Goal: Information Seeking & Learning: Understand process/instructions

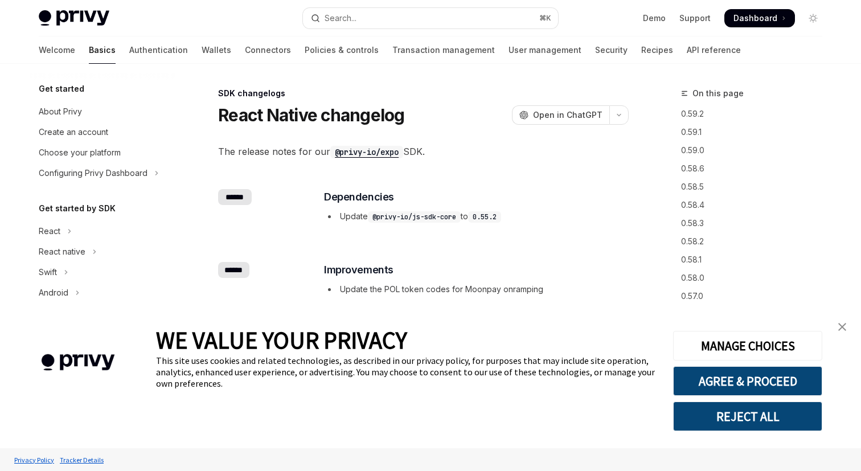
scroll to position [288, 0]
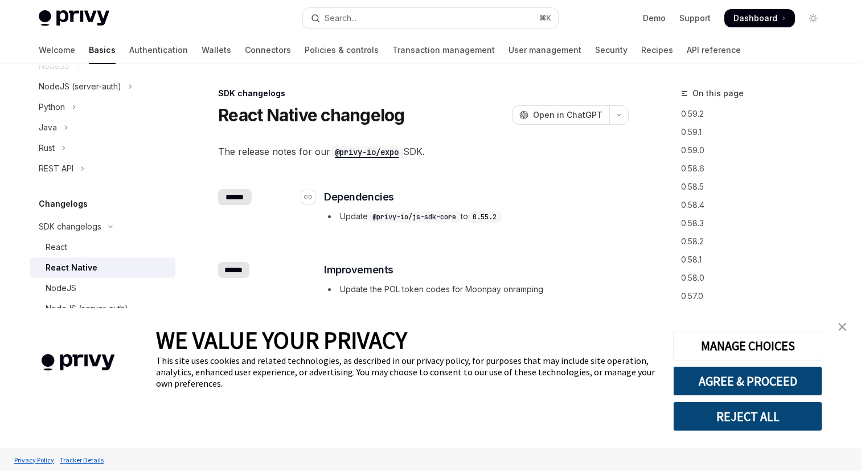
click at [601, 200] on h3 "​ Dependencies" at bounding box center [476, 197] width 304 height 16
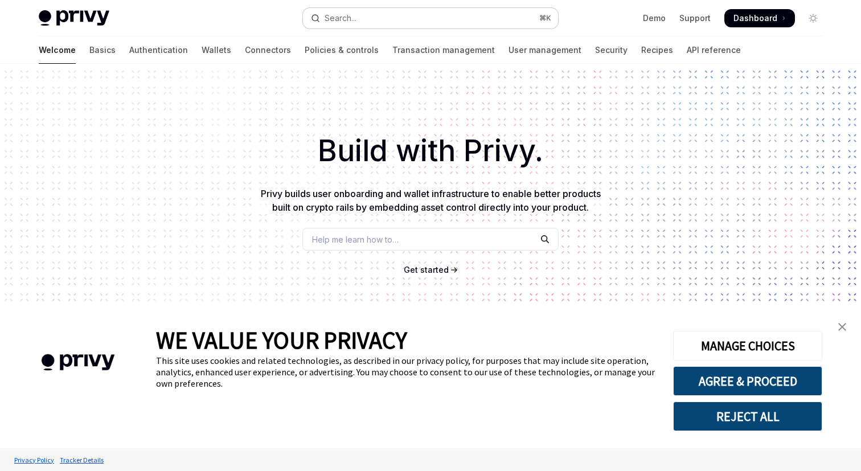
click at [427, 25] on button "Search... ⌘ K" at bounding box center [430, 18] width 255 height 21
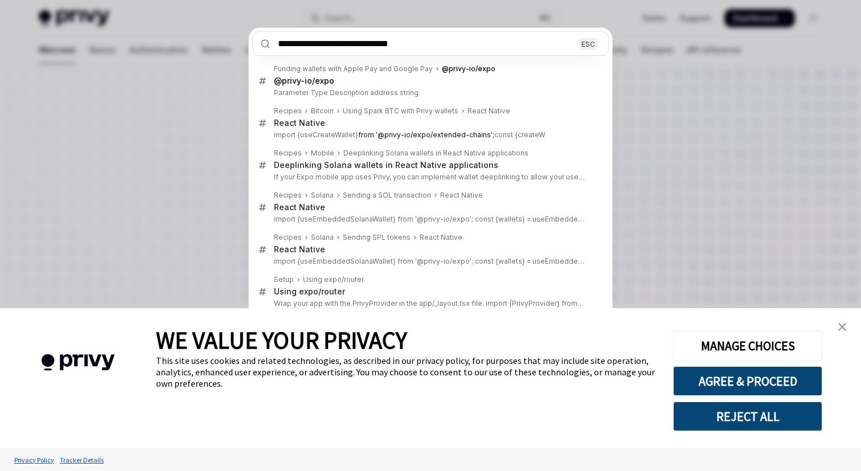
click at [454, 44] on input "**********" at bounding box center [430, 43] width 356 height 24
type input "**********"
click at [222, 131] on div "**********" at bounding box center [430, 235] width 861 height 471
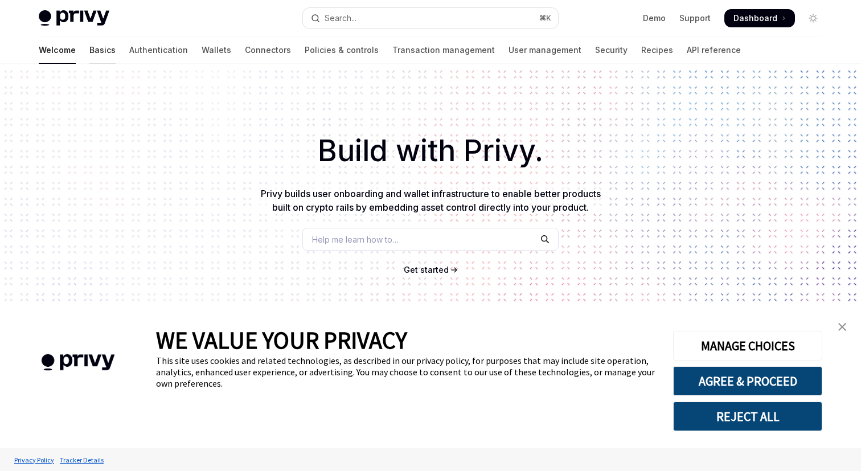
click at [89, 50] on link "Basics" at bounding box center [102, 49] width 26 height 27
type textarea "*"
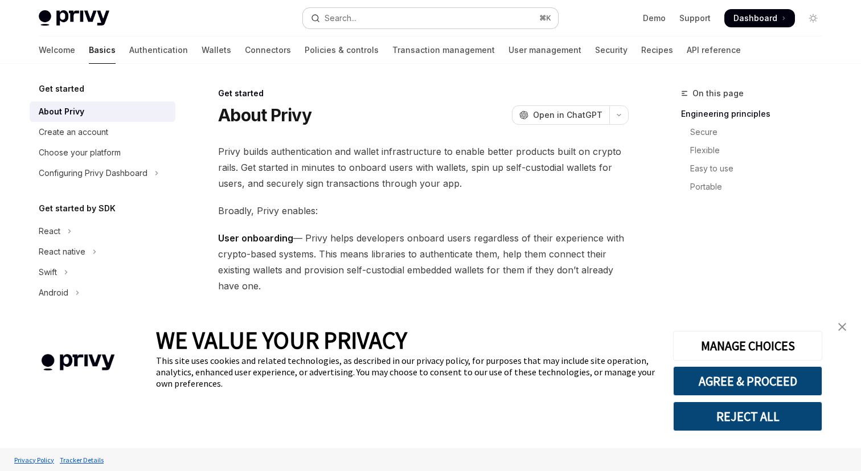
click at [440, 12] on button "Search... ⌘ K" at bounding box center [430, 18] width 255 height 21
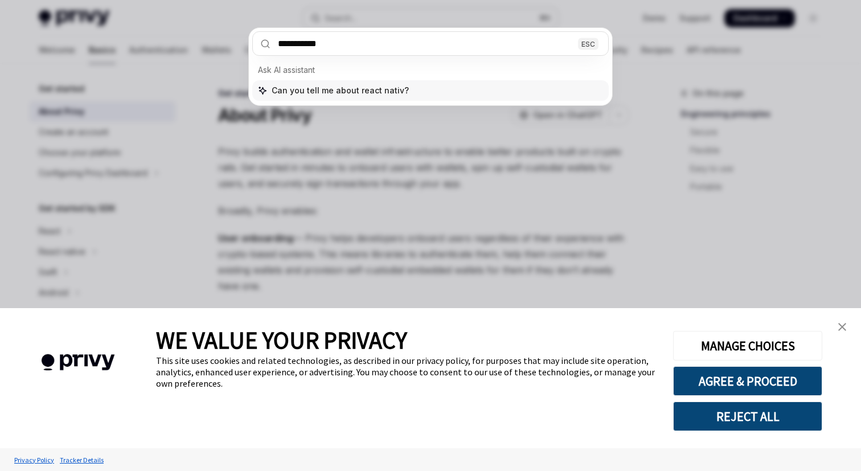
type input "**********"
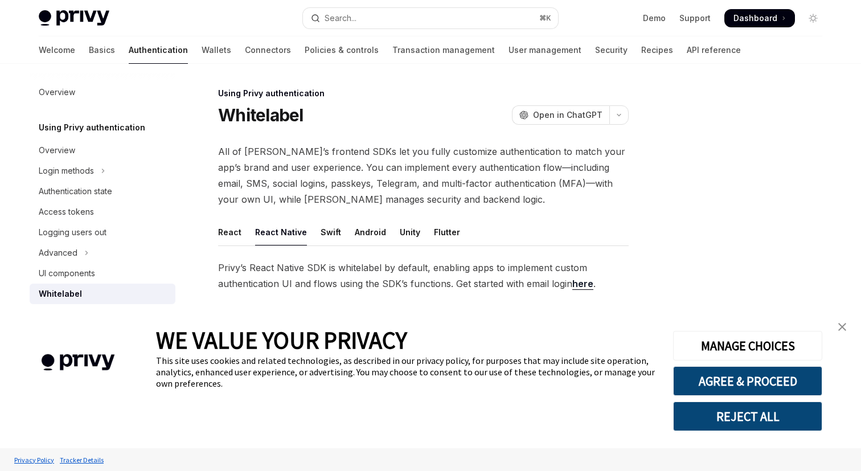
scroll to position [5, 0]
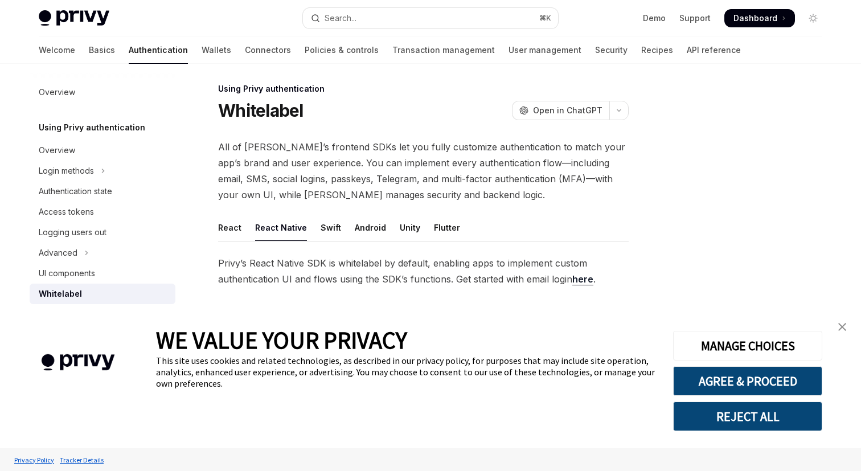
click at [841, 330] on img "close banner" at bounding box center [842, 327] width 8 height 8
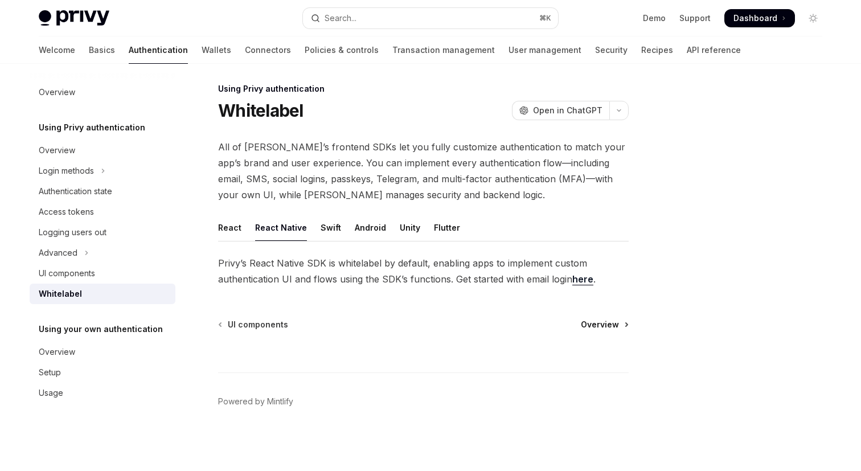
click at [601, 323] on span "Overview" at bounding box center [600, 324] width 38 height 11
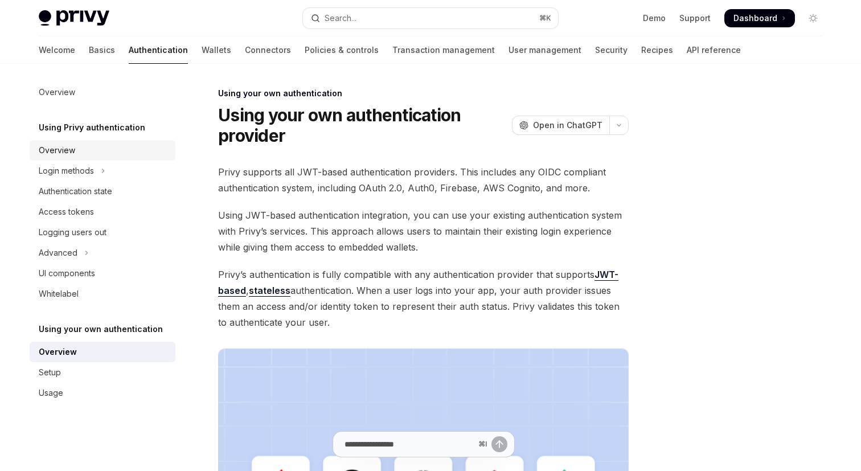
click at [107, 152] on div "Overview" at bounding box center [104, 151] width 130 height 14
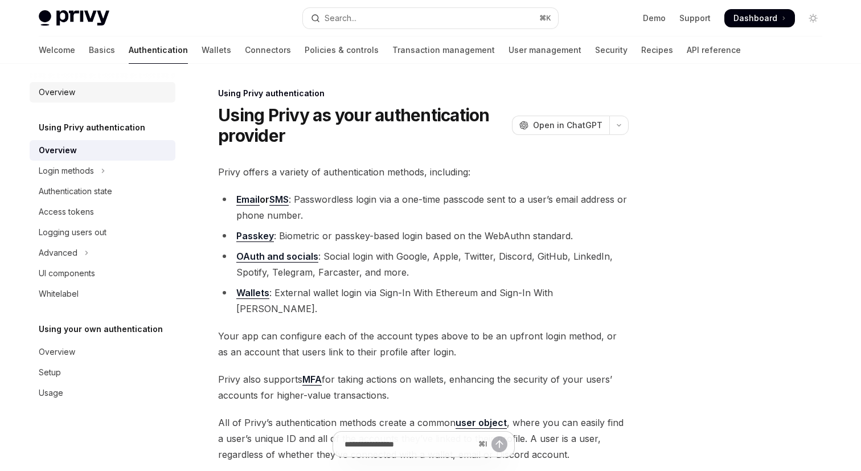
click at [63, 87] on div "Overview" at bounding box center [57, 92] width 36 height 14
type textarea "*"
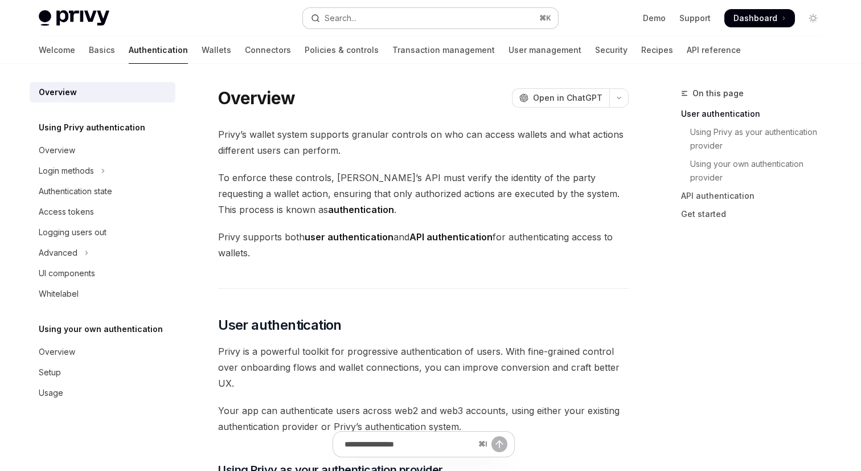
click at [427, 25] on button "Search... ⌘ K" at bounding box center [430, 18] width 255 height 21
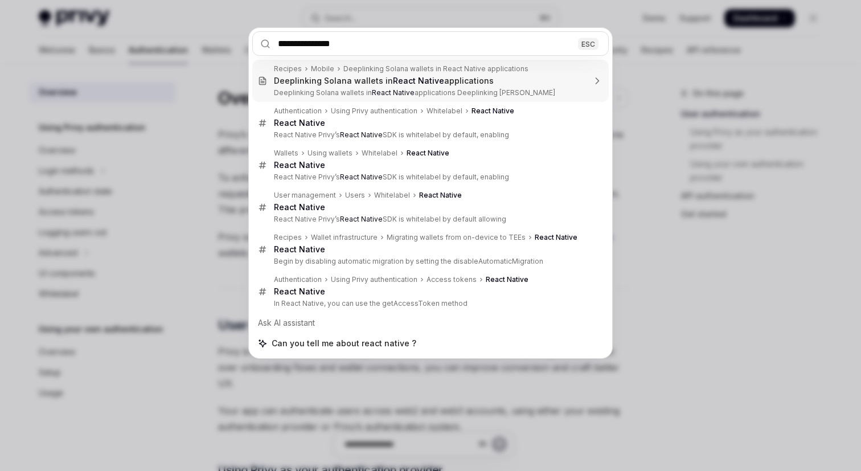
type input "**********"
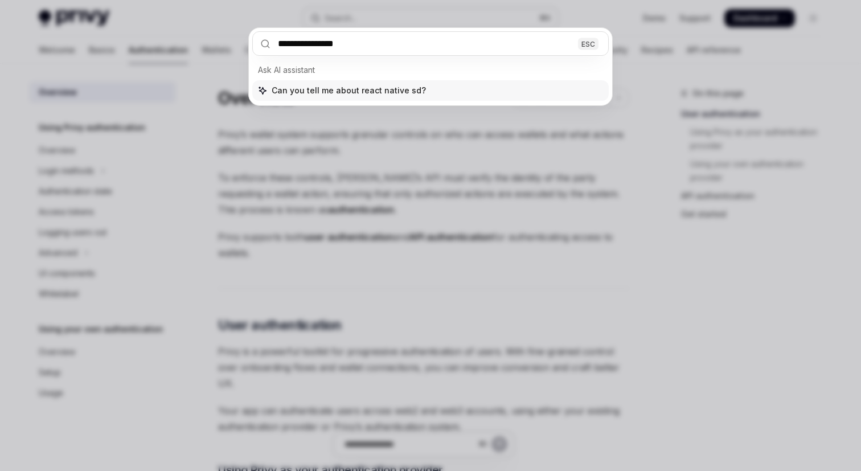
type textarea "*"
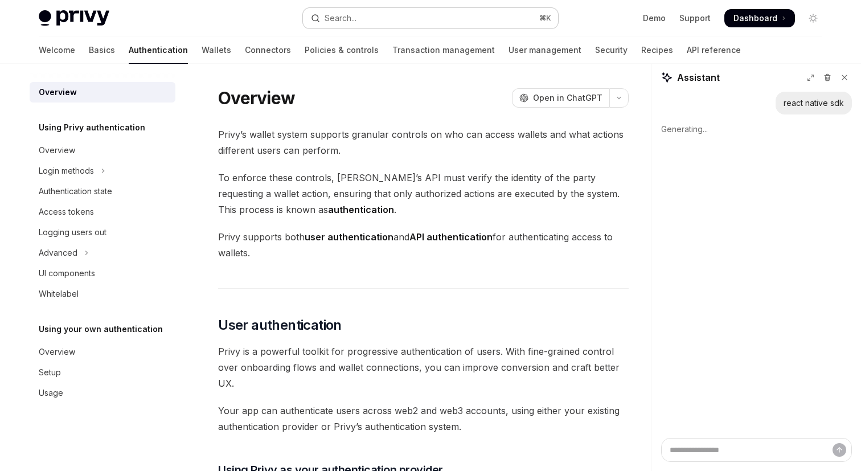
click at [380, 22] on button "Search... ⌘ K" at bounding box center [430, 18] width 255 height 21
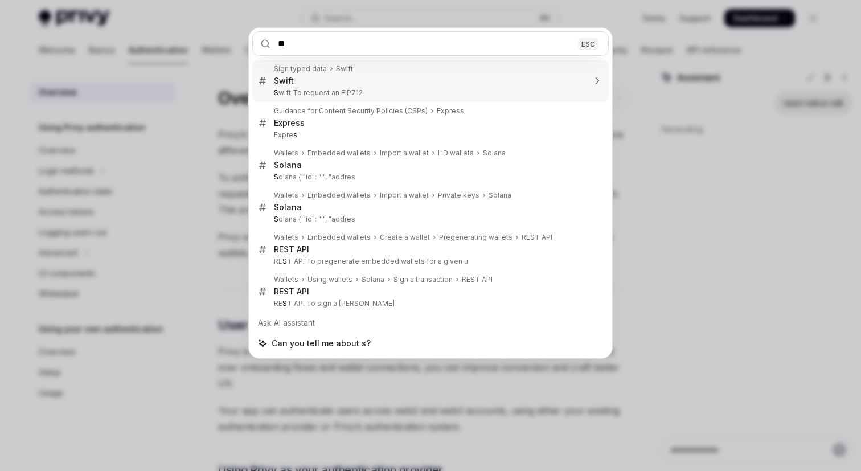
type input "***"
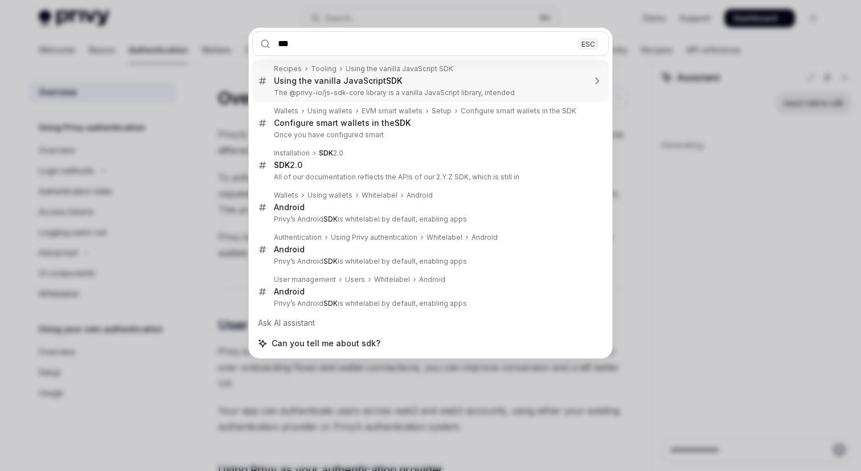
type textarea "*"
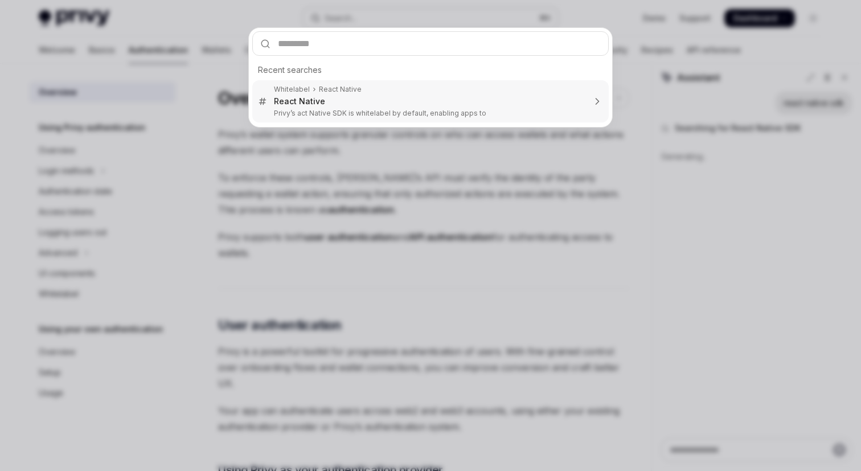
type textarea "*"
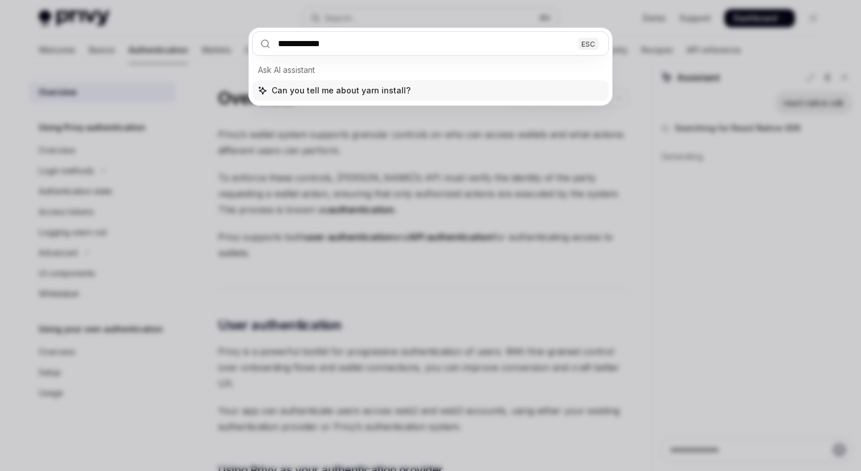
type input "**********"
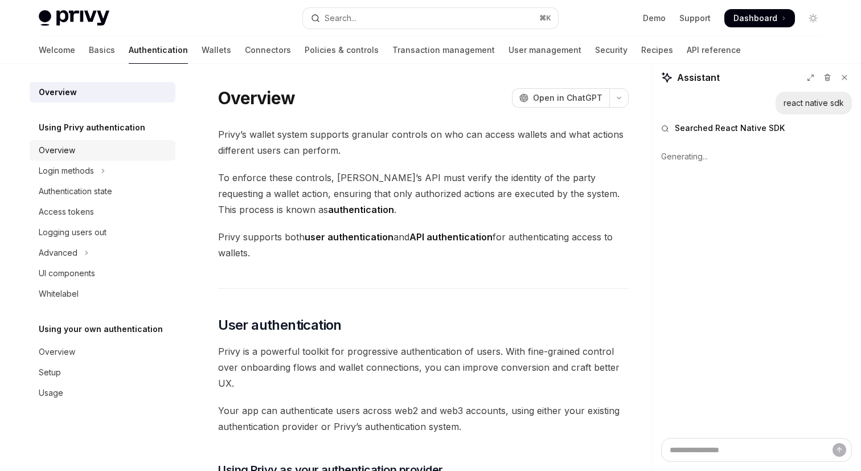
click at [89, 146] on div "Overview" at bounding box center [104, 151] width 130 height 14
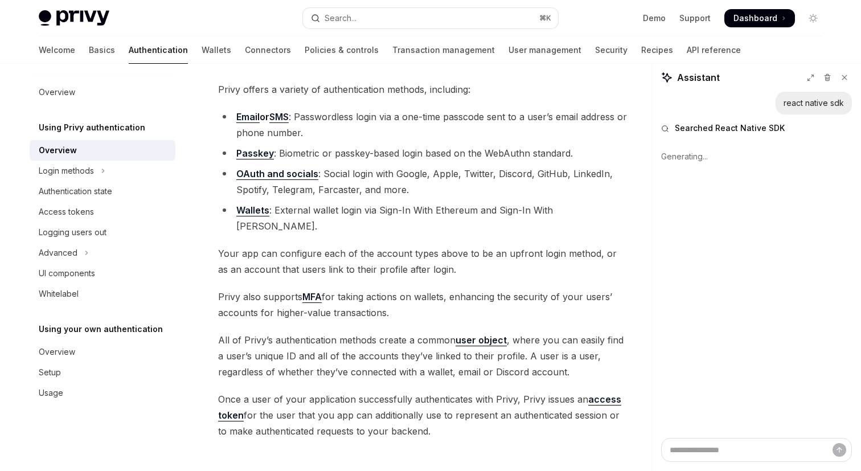
scroll to position [219, 0]
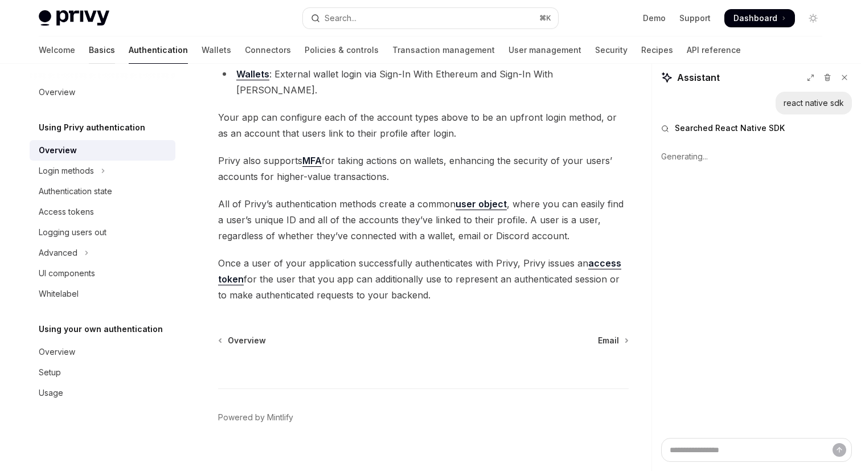
click at [89, 58] on link "Basics" at bounding box center [102, 49] width 26 height 27
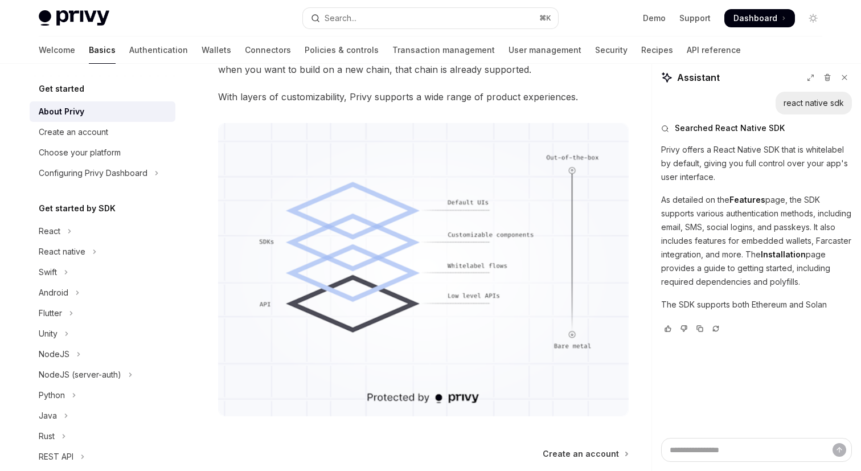
scroll to position [1034, 0]
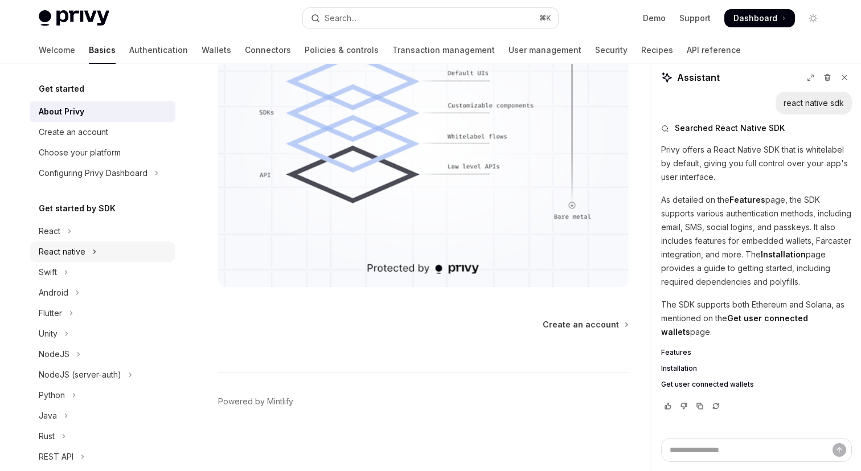
click at [136, 253] on button "React native" at bounding box center [103, 251] width 146 height 21
type textarea "*"
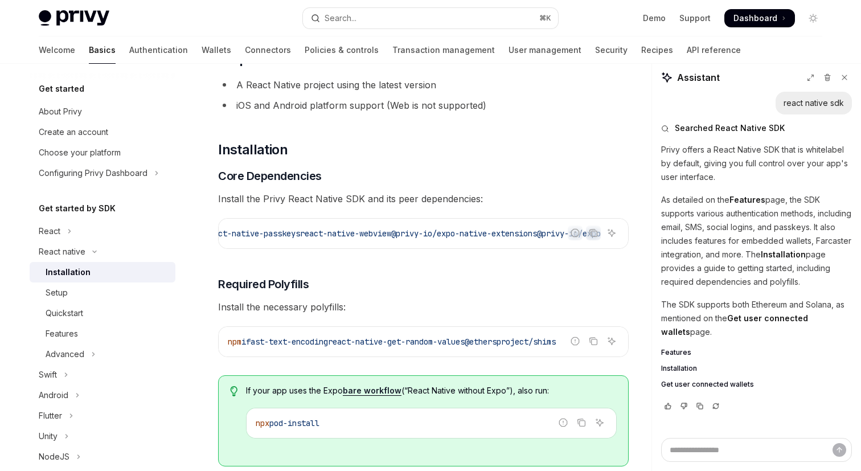
scroll to position [0, 632]
click at [595, 235] on icon "Copy the contents from the code block" at bounding box center [593, 232] width 9 height 9
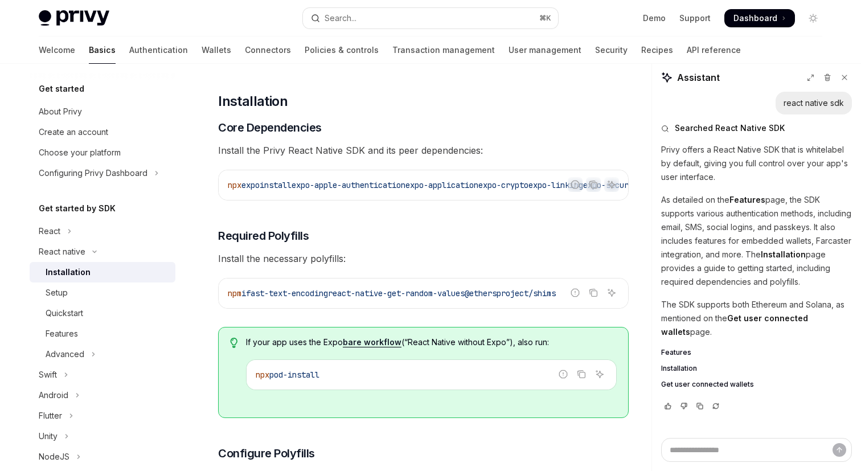
scroll to position [150, 0]
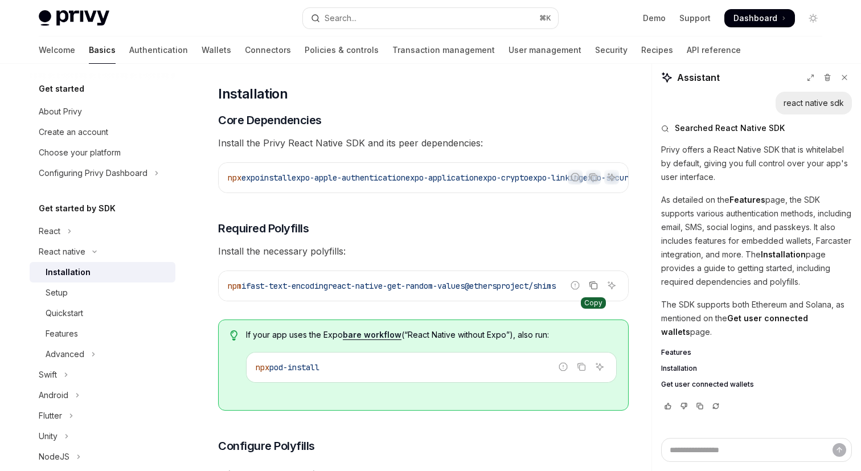
click at [592, 290] on icon "Copy the contents from the code block" at bounding box center [593, 285] width 9 height 9
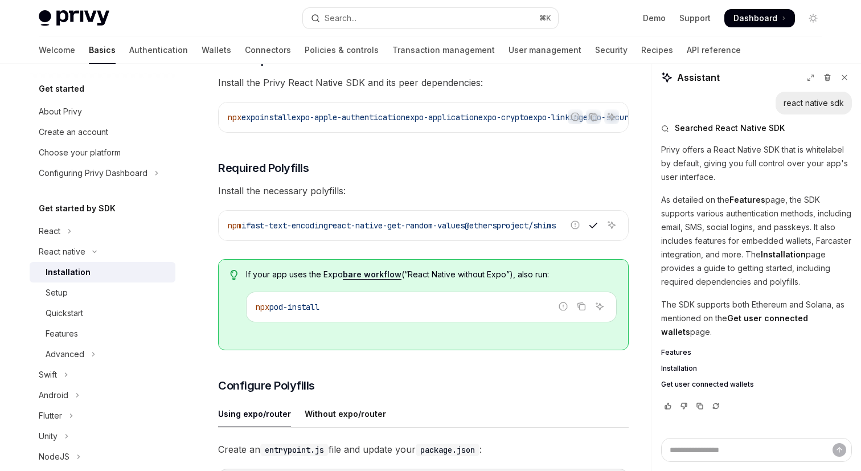
scroll to position [238, 0]
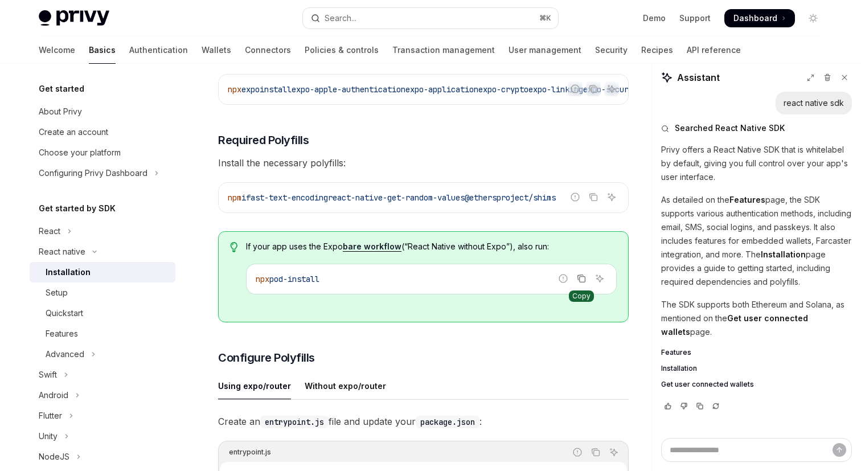
click at [580, 282] on icon "Copy the contents from the code block" at bounding box center [583, 280] width 6 height 6
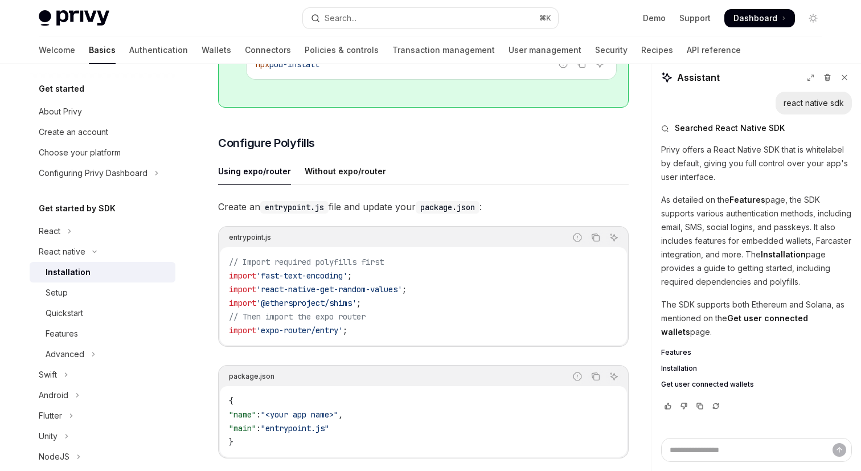
scroll to position [447, 0]
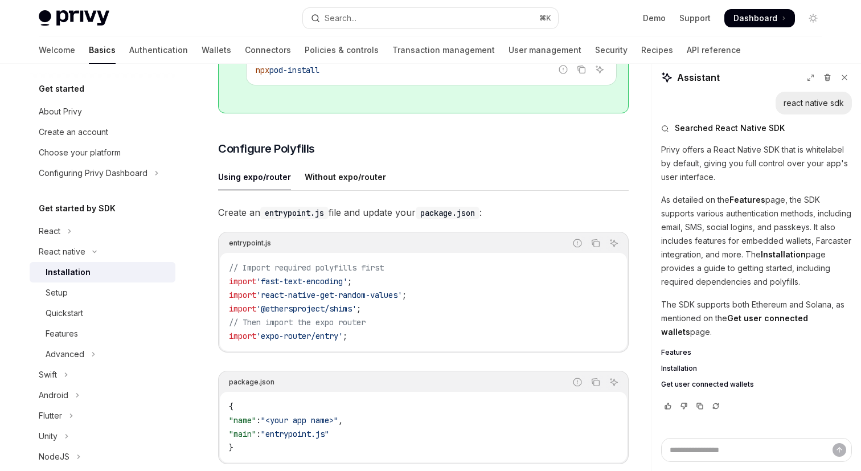
click at [286, 219] on code "entrypoint.js" at bounding box center [294, 213] width 68 height 13
copy code "entrypoint.js"
drag, startPoint x: 286, startPoint y: 222, endPoint x: 324, endPoint y: 222, distance: 37.6
click at [324, 219] on code "entrypoint.js" at bounding box center [294, 213] width 68 height 13
click at [281, 219] on code "entrypoint.js" at bounding box center [294, 213] width 68 height 13
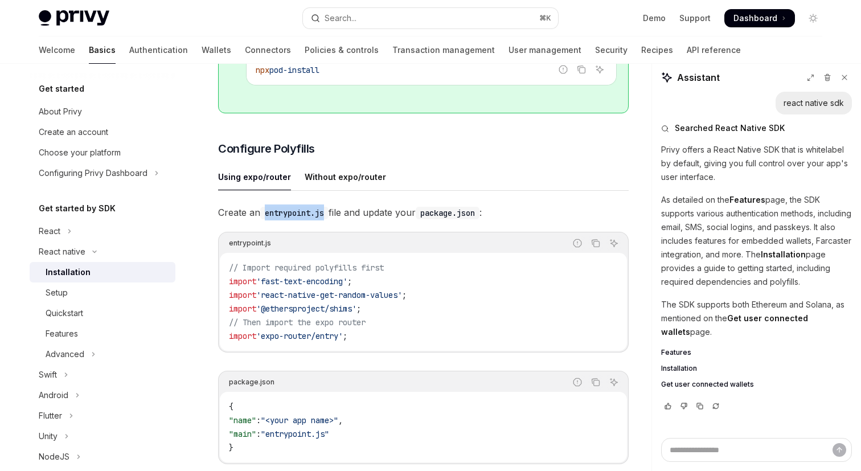
drag, startPoint x: 281, startPoint y: 220, endPoint x: 317, endPoint y: 219, distance: 35.3
click at [318, 218] on code "entrypoint.js" at bounding box center [294, 213] width 68 height 13
click at [349, 182] on div "Without expo/router" at bounding box center [345, 176] width 81 height 27
type textarea "*"
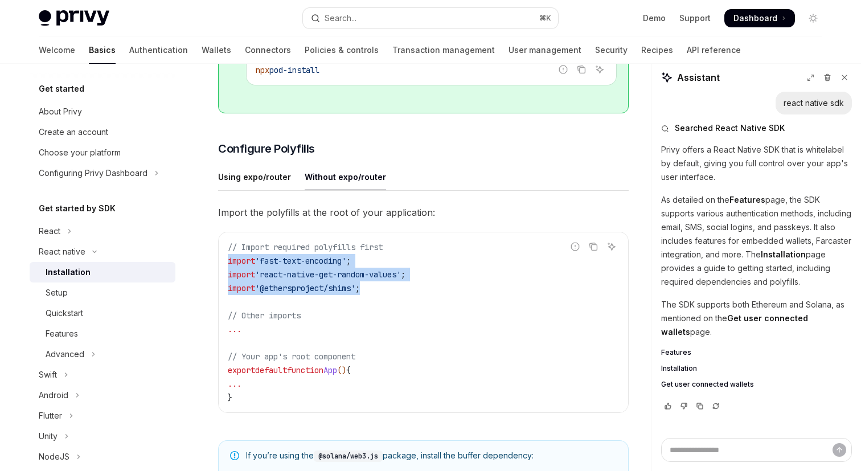
drag, startPoint x: 225, startPoint y: 260, endPoint x: 395, endPoint y: 295, distance: 173.8
click at [395, 295] on div "// Import required polyfills first import 'fast-text-encoding' ; import 'react-…" at bounding box center [423, 322] width 409 height 180
copy code "import 'fast-text-encoding' ; import 'react-native-get-random-values' ; import …"
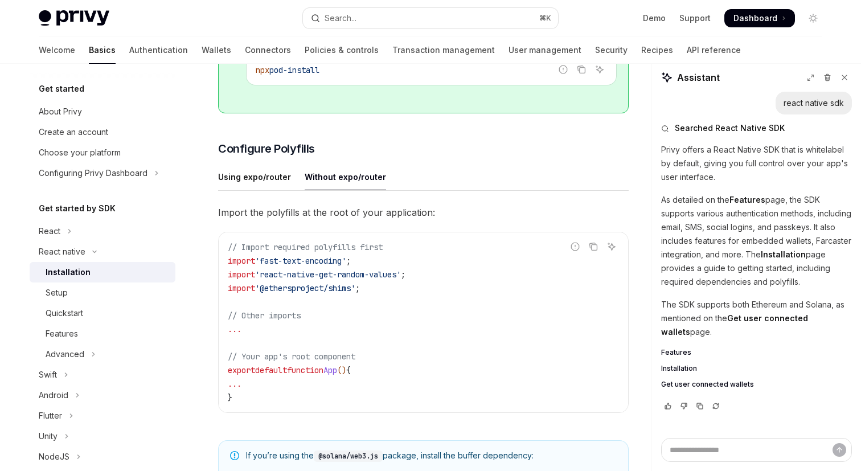
click at [237, 371] on span "export" at bounding box center [241, 370] width 27 height 10
drag, startPoint x: 237, startPoint y: 371, endPoint x: 348, endPoint y: 370, distance: 110.5
click at [348, 370] on span "export default function App () {" at bounding box center [289, 370] width 123 height 10
copy span "export default function App"
click at [232, 263] on span "import" at bounding box center [241, 261] width 27 height 10
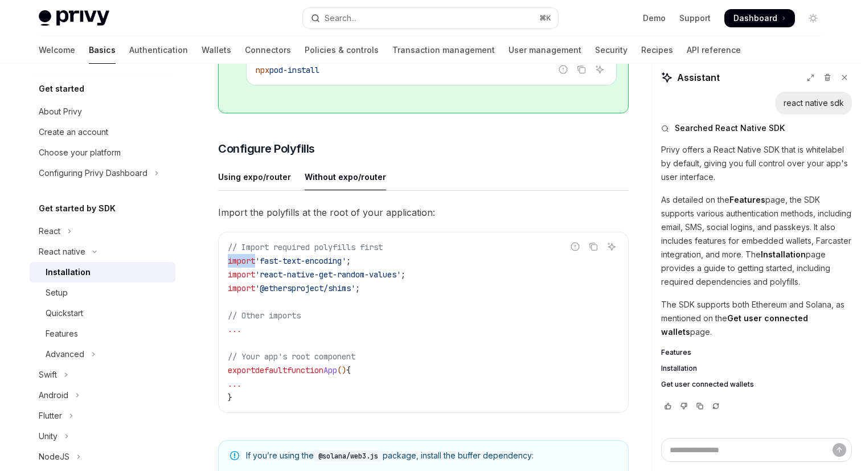
click at [232, 263] on span "import" at bounding box center [241, 261] width 27 height 10
click at [269, 265] on span "'fast-text-encoding'" at bounding box center [300, 261] width 91 height 10
drag, startPoint x: 269, startPoint y: 265, endPoint x: 337, endPoint y: 265, distance: 67.8
click at [337, 265] on span "'fast-text-encoding'" at bounding box center [300, 261] width 91 height 10
copy span "fast-text-encoding"
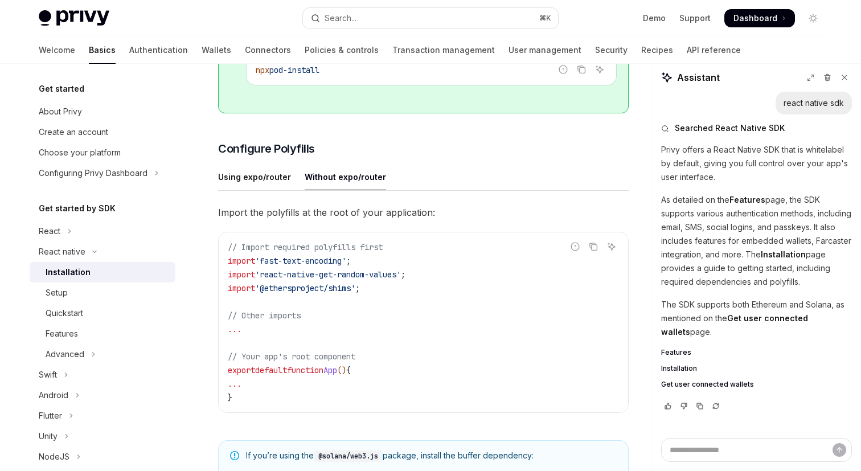
click at [279, 274] on span "'react-native-get-random-values'" at bounding box center [328, 274] width 146 height 10
drag, startPoint x: 279, startPoint y: 274, endPoint x: 396, endPoint y: 274, distance: 117.3
click at [397, 274] on span "'react-native-get-random-values'" at bounding box center [328, 274] width 146 height 10
copy span "react-native-get-random-values"
click at [294, 288] on span "'@ethersproject/shims'" at bounding box center [305, 288] width 100 height 10
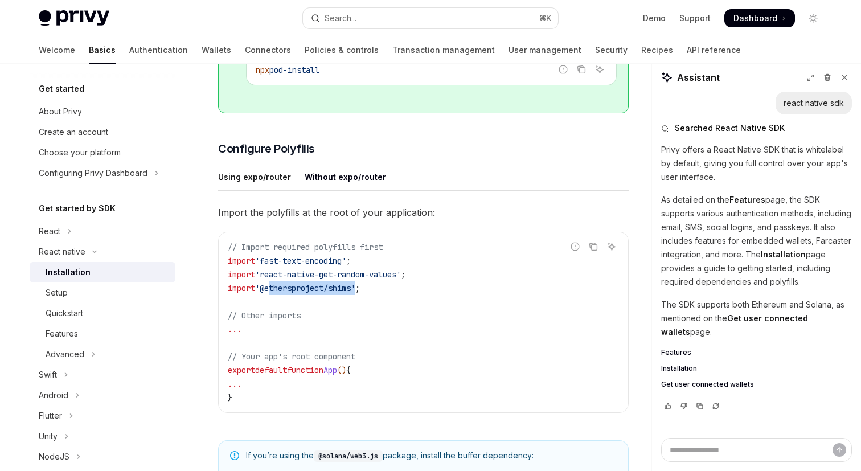
drag, startPoint x: 294, startPoint y: 288, endPoint x: 351, endPoint y: 288, distance: 57.5
click at [351, 288] on span "'@ethersproject/shims'" at bounding box center [305, 288] width 100 height 10
copy span "ethersproject/shims"
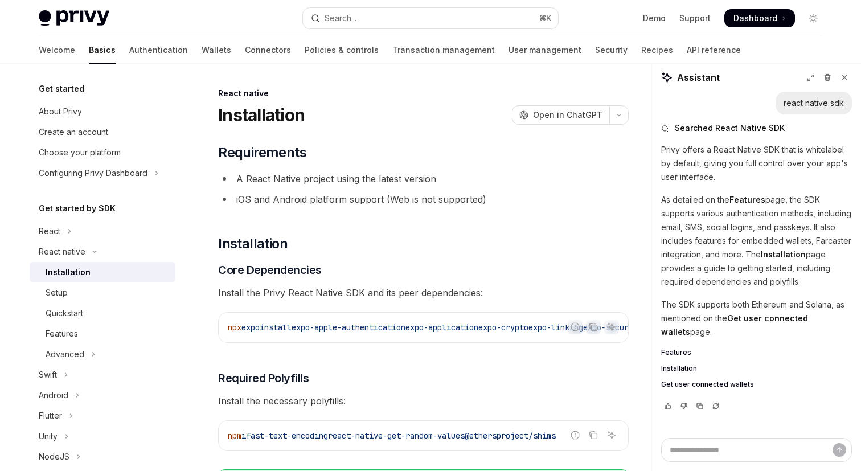
click at [534, 192] on li "iOS and Android platform support (Web is not supported)" at bounding box center [423, 199] width 411 height 16
